Goal: Use online tool/utility: Utilize a website feature to perform a specific function

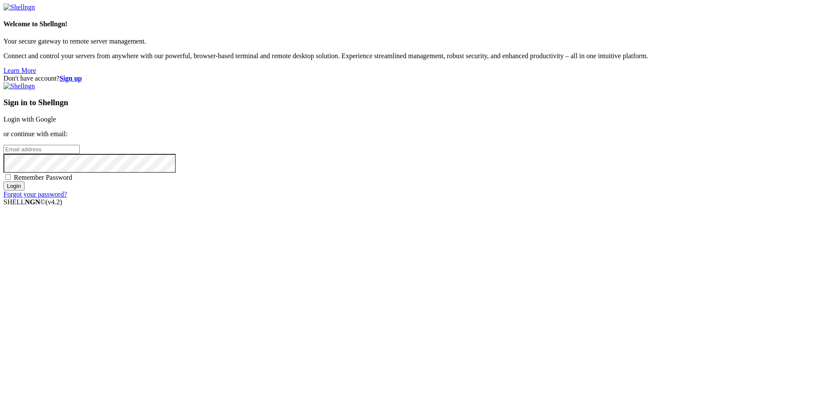
click at [56, 123] on link "Login with Google" at bounding box center [29, 118] width 53 height 7
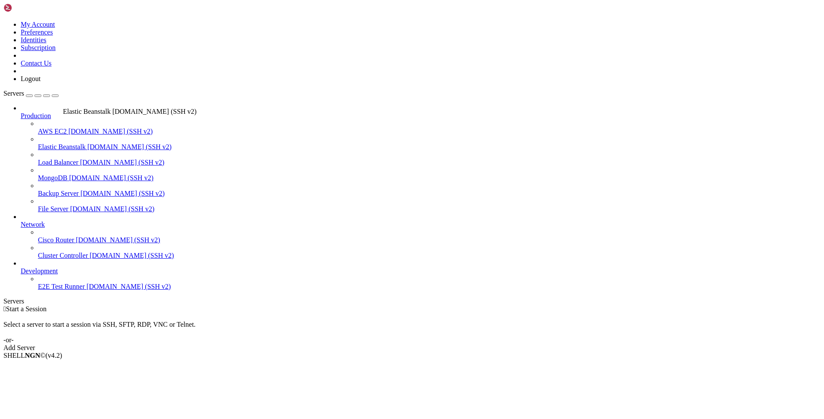
click at [61, 143] on link "Elastic Beanstalk [DOMAIN_NAME] (SSH v2)" at bounding box center [429, 147] width 782 height 8
click at [67, 128] on span "AWS EC2" at bounding box center [52, 131] width 29 height 7
click at [64, 143] on span "Elastic Beanstalk" at bounding box center [62, 146] width 48 height 7
click at [52, 143] on link "Elastic Beanstalk [DOMAIN_NAME] (SSH v2)" at bounding box center [429, 147] width 782 height 8
click at [69, 128] on span "[DOMAIN_NAME] (SSH v2)" at bounding box center [111, 131] width 84 height 7
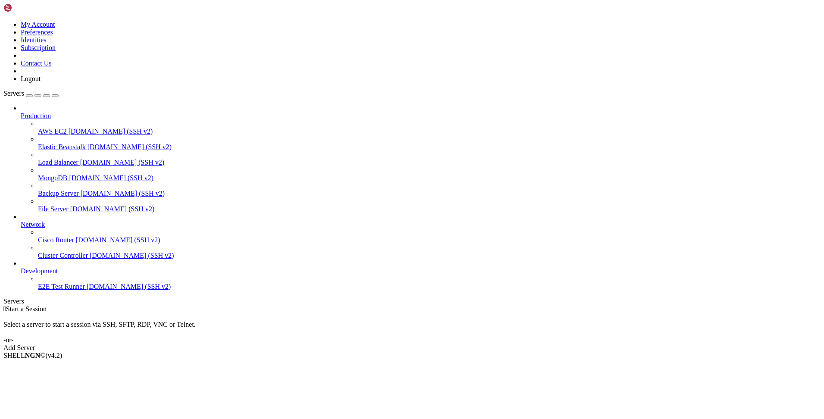
click at [69, 128] on span "[DOMAIN_NAME] (SSH v2)" at bounding box center [111, 131] width 84 height 7
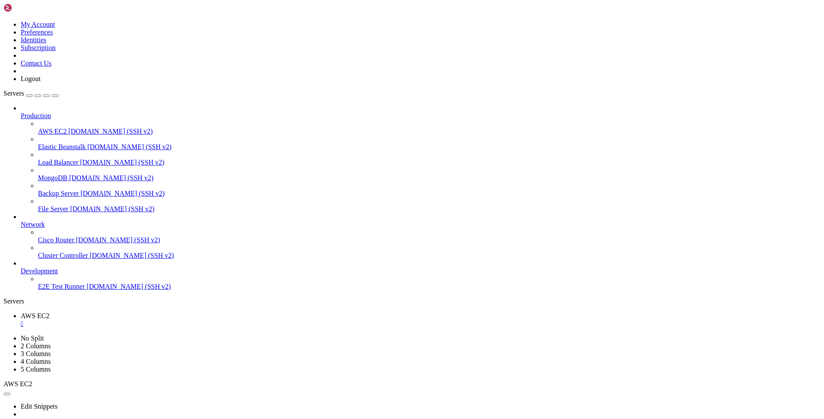
drag, startPoint x: 62, startPoint y: 545, endPoint x: 131, endPoint y: 583, distance: 78.3
click at [52, 174] on link "MongoDB [DOMAIN_NAME] (SSH v2)" at bounding box center [429, 178] width 782 height 8
click at [38, 205] on span "File Server" at bounding box center [53, 208] width 31 height 7
click at [51, 112] on span "Production" at bounding box center [36, 115] width 30 height 7
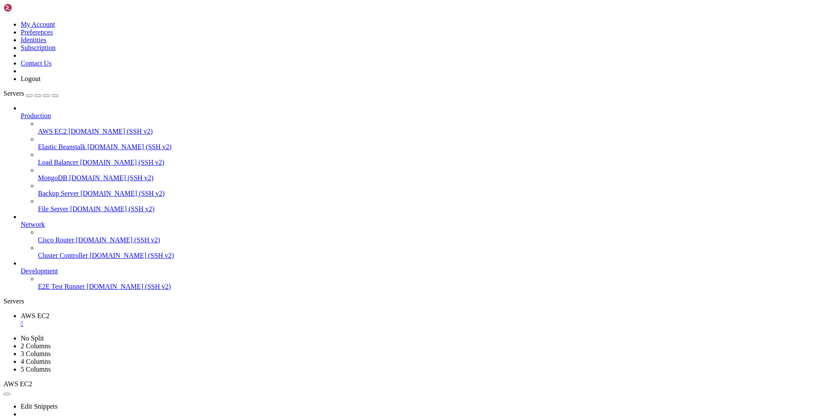
drag, startPoint x: 250, startPoint y: 587, endPoint x: 74, endPoint y: 544, distance: 181.3
drag, startPoint x: 257, startPoint y: 602, endPoint x: 8, endPoint y: 471, distance: 281.2
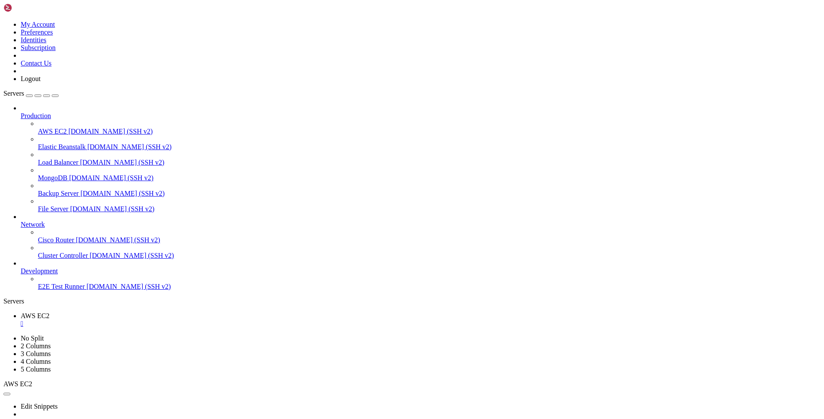
drag, startPoint x: 239, startPoint y: 590, endPoint x: 242, endPoint y: 574, distance: 16.3
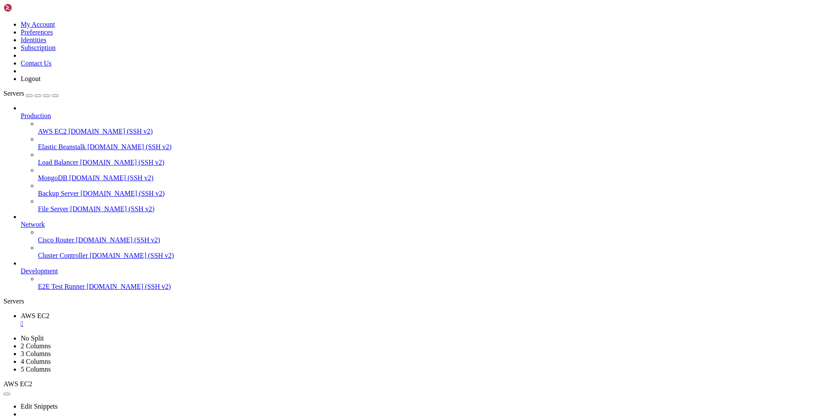
click at [42, 9] on img at bounding box center [28, 7] width 50 height 9
click at [49, 7] on img at bounding box center [28, 7] width 50 height 9
click at [18, 9] on img at bounding box center [28, 7] width 50 height 9
click at [69, 128] on span "[DOMAIN_NAME] (SSH v2)" at bounding box center [111, 131] width 84 height 7
click at [87, 143] on span "[DOMAIN_NAME] (SSH v2)" at bounding box center [129, 146] width 84 height 7
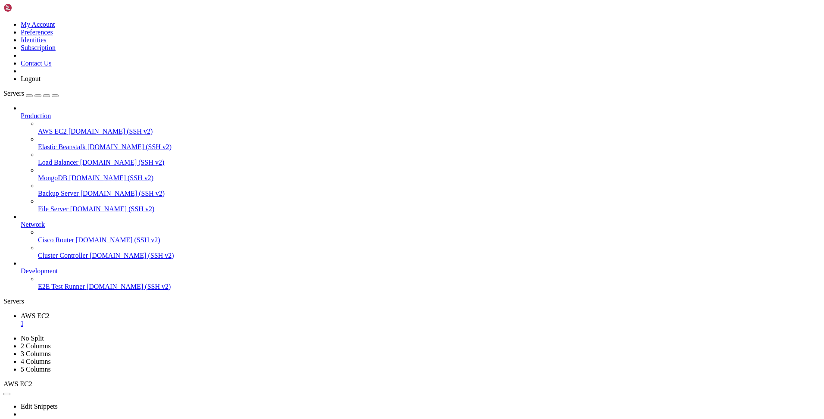
click at [80, 159] on span "[DOMAIN_NAME] (SSH v2)" at bounding box center [122, 162] width 84 height 7
